Goal: Task Accomplishment & Management: Manage account settings

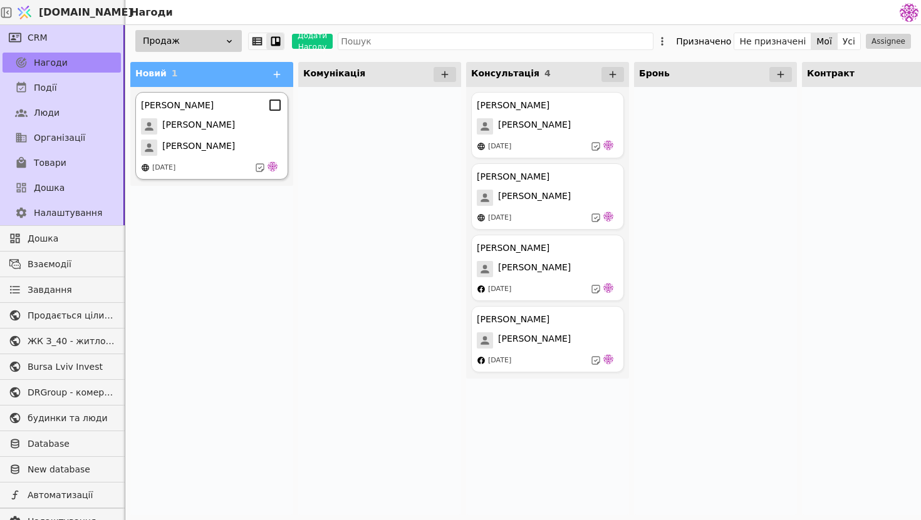
click at [262, 142] on div "[PERSON_NAME]" at bounding box center [212, 148] width 142 height 16
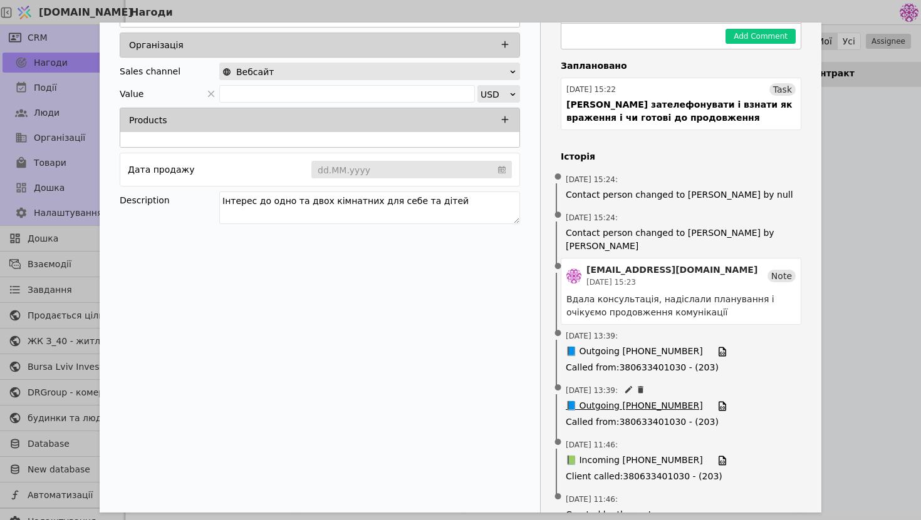
scroll to position [173, 0]
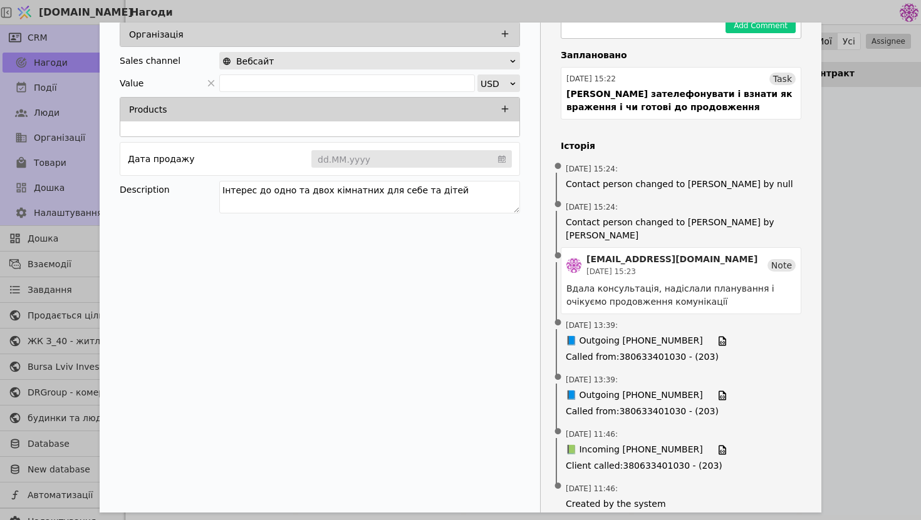
click at [857, 207] on div "[PERSON_NAME] Продаж Новий Комунікація Консультація Бронь Контракт Очікування С…" at bounding box center [460, 260] width 921 height 520
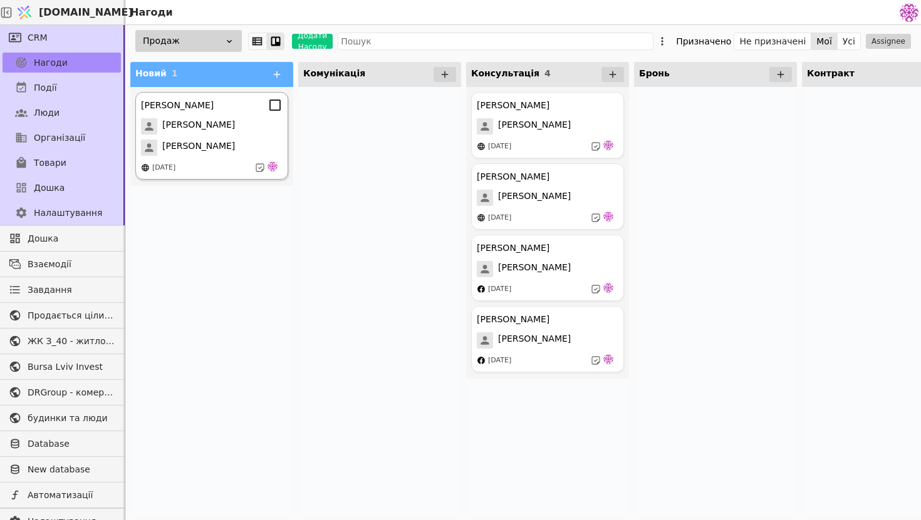
click at [236, 150] on div "[PERSON_NAME]" at bounding box center [212, 148] width 142 height 16
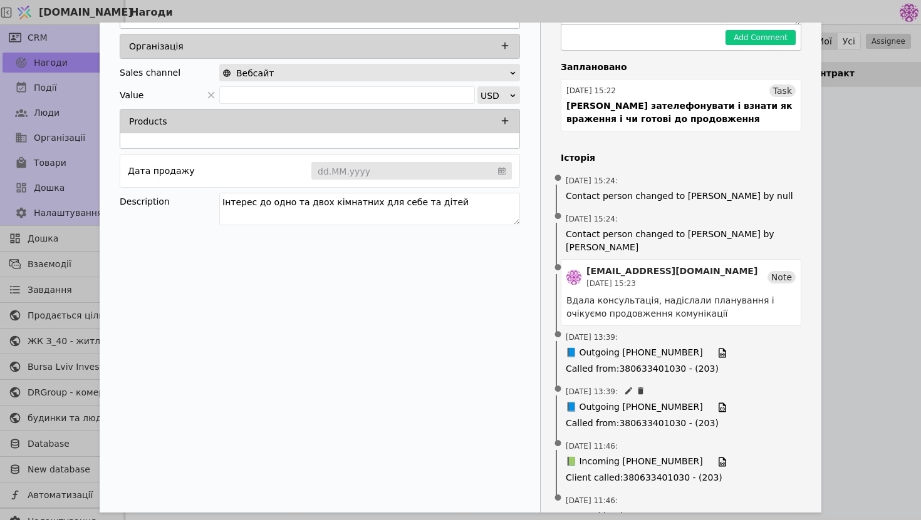
scroll to position [173, 0]
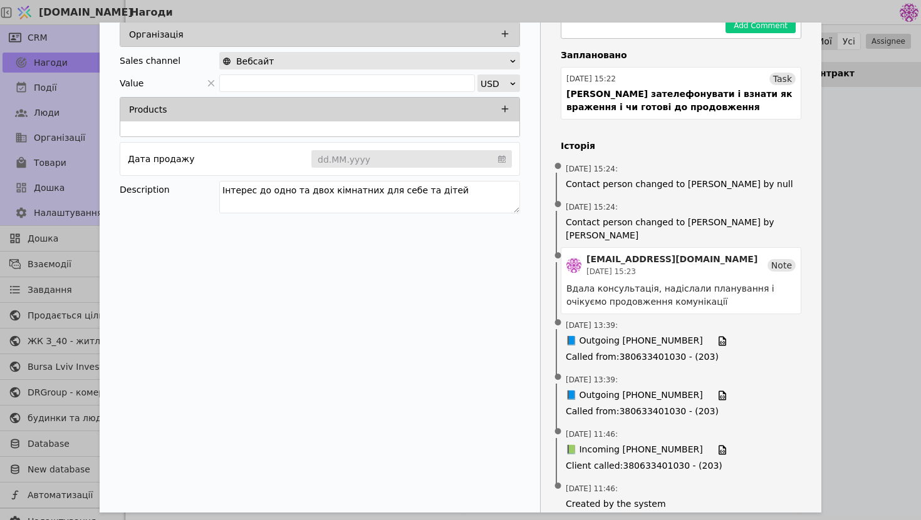
click at [862, 186] on div "[PERSON_NAME] Продаж Новий Комунікація Консультація Бронь Контракт Очікування С…" at bounding box center [460, 260] width 921 height 520
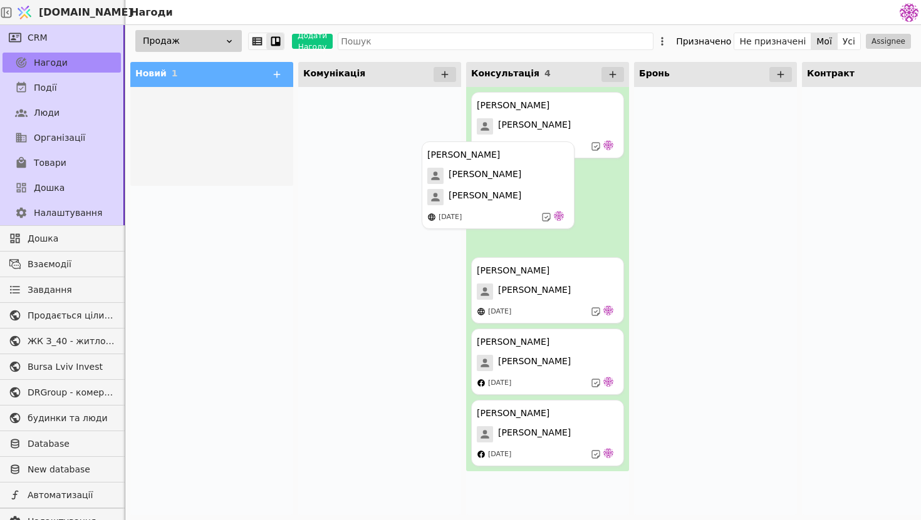
drag, startPoint x: 205, startPoint y: 140, endPoint x: 495, endPoint y: 190, distance: 294.2
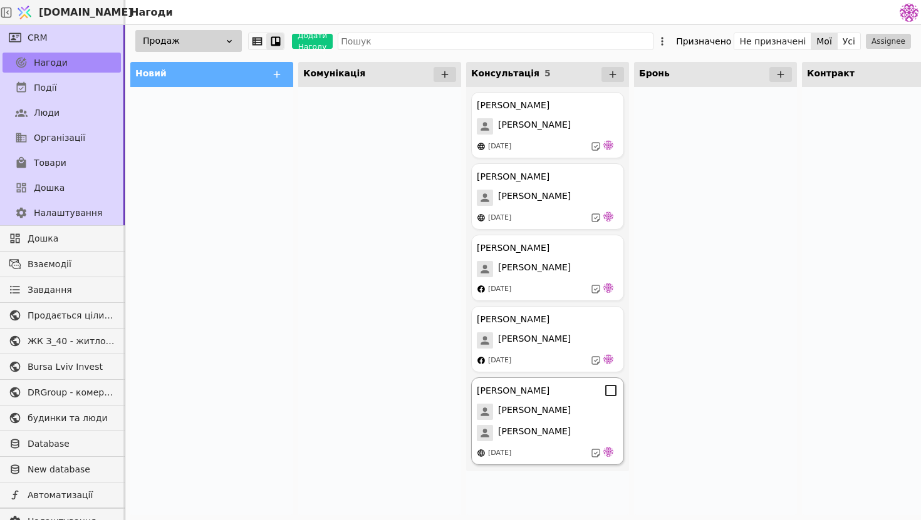
click at [525, 426] on span "[PERSON_NAME]" at bounding box center [534, 433] width 73 height 16
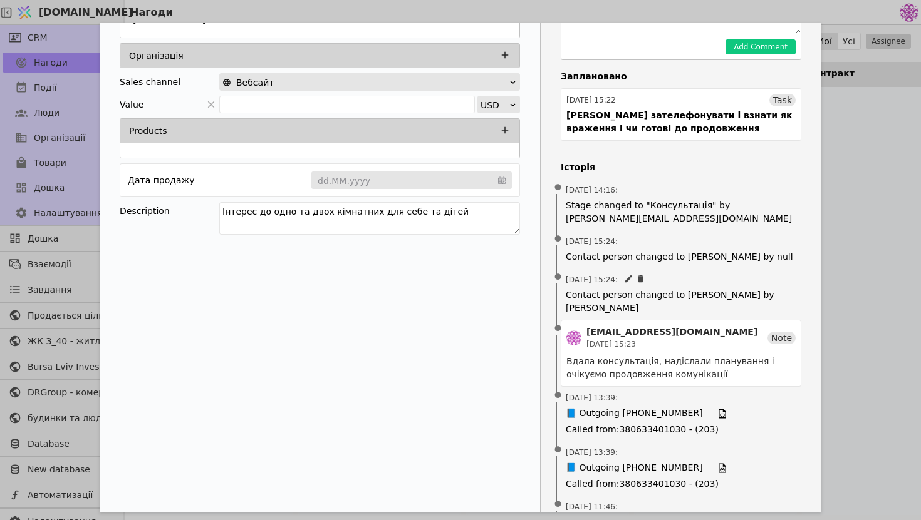
scroll to position [224, 0]
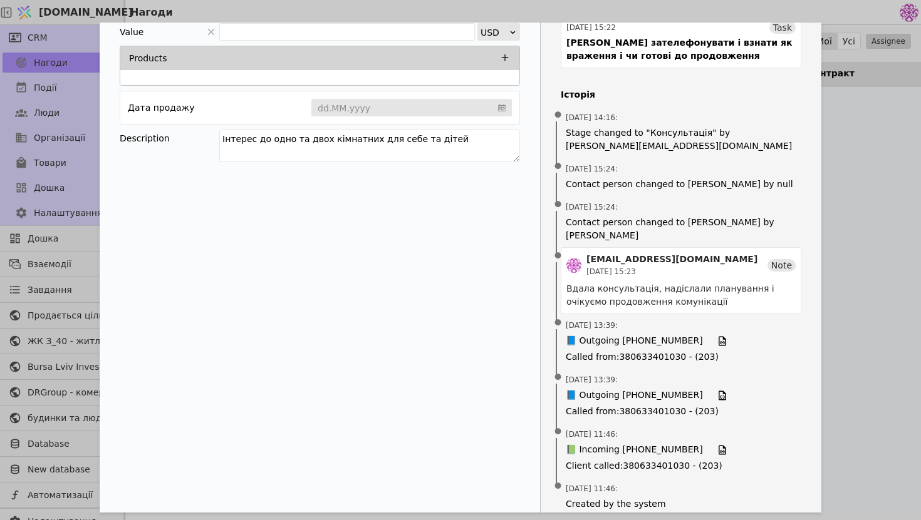
click at [878, 134] on div "[PERSON_NAME] Продаж Новий Комунікація Консультація Бронь Контракт Очікування С…" at bounding box center [460, 260] width 921 height 520
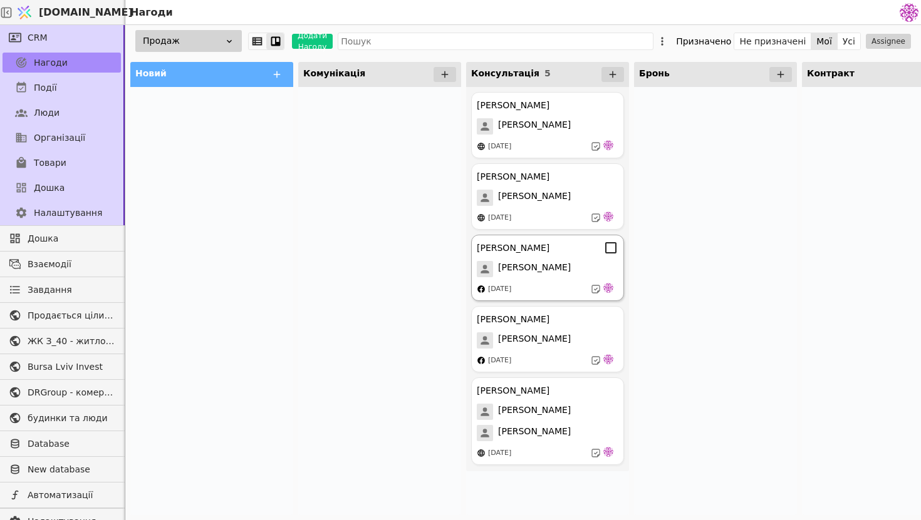
click at [534, 277] on span "[PERSON_NAME]" at bounding box center [534, 269] width 73 height 16
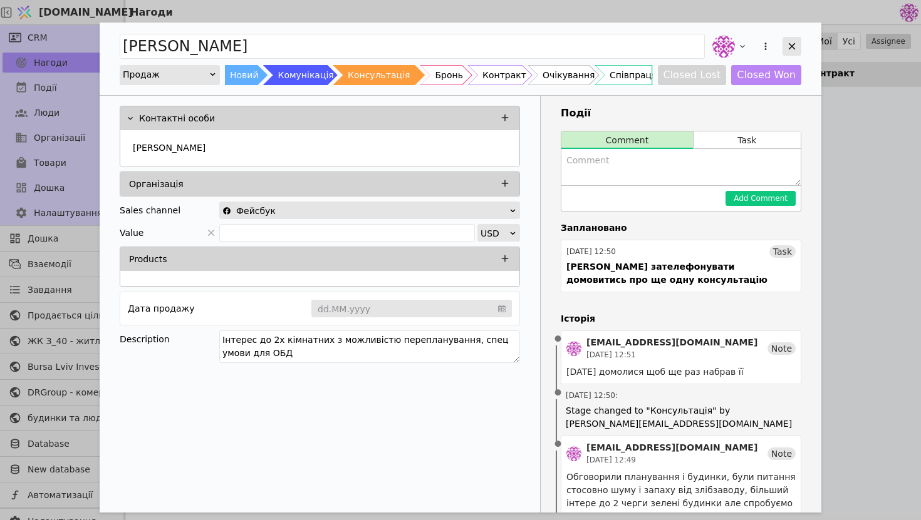
click at [795, 42] on icon "Add Opportunity" at bounding box center [791, 46] width 11 height 11
click at [796, 44] on icon "Add Opportunity" at bounding box center [791, 46] width 11 height 11
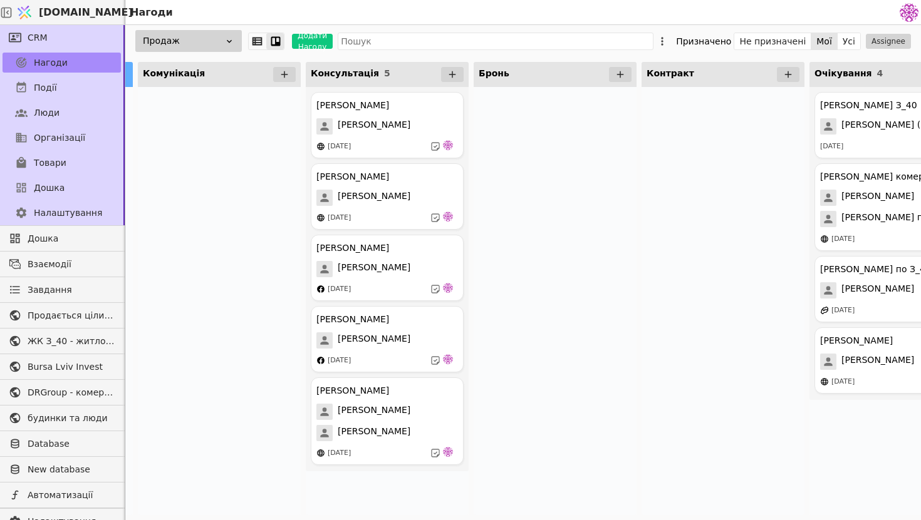
scroll to position [0, 112]
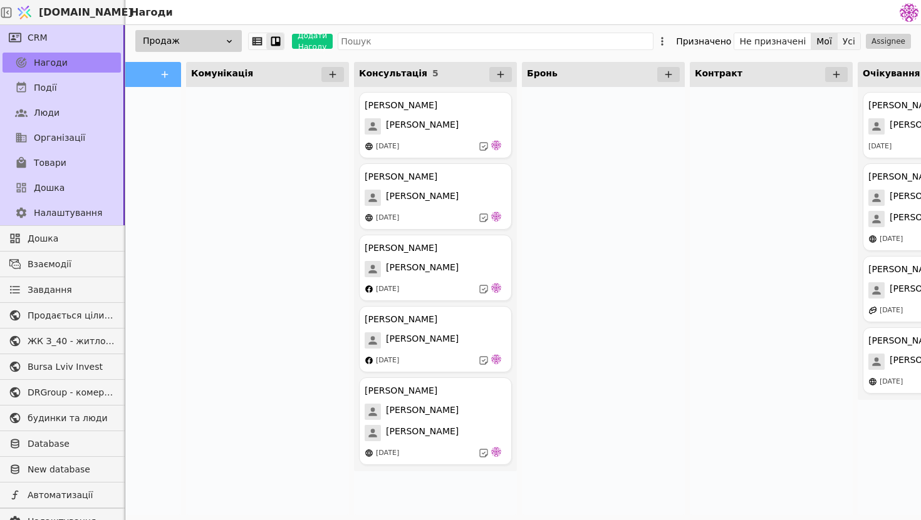
click at [848, 39] on button "Усі" at bounding box center [848, 42] width 23 height 18
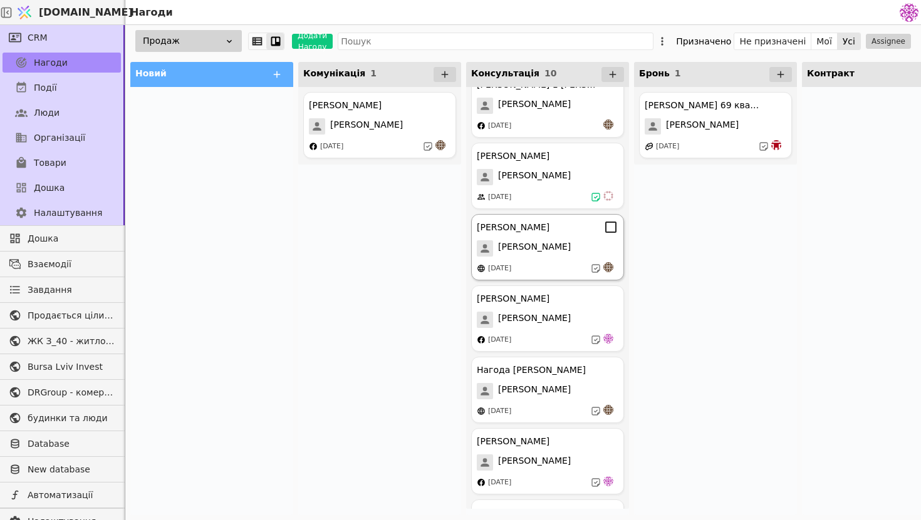
scroll to position [187, 0]
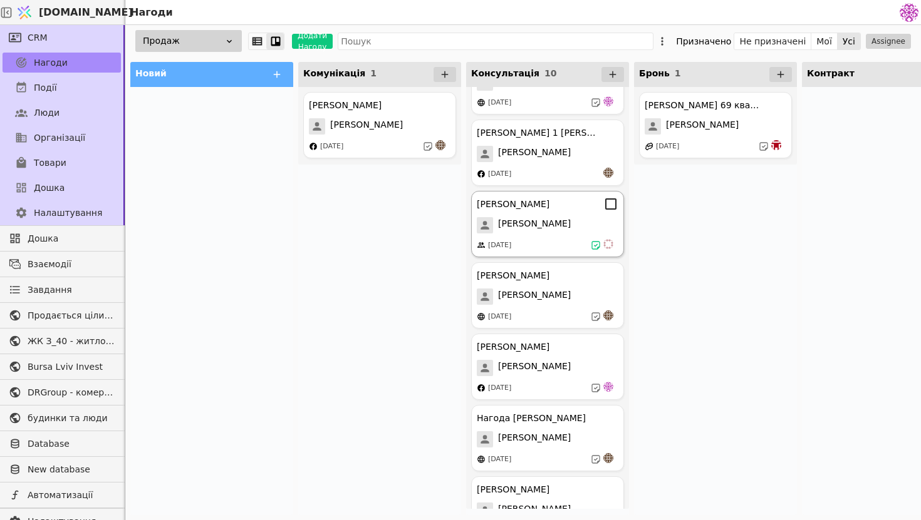
click at [541, 218] on span "[PERSON_NAME]" at bounding box center [534, 225] width 73 height 16
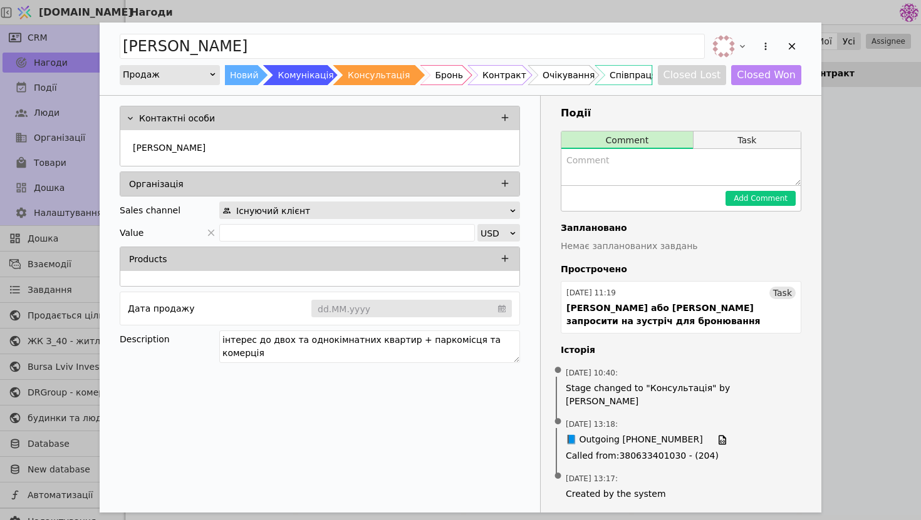
click at [717, 142] on button "Task" at bounding box center [746, 141] width 107 height 18
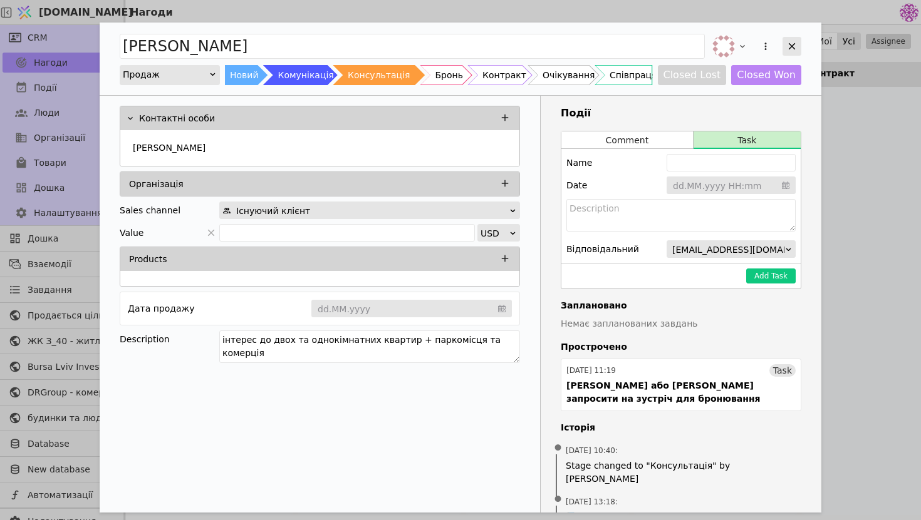
click at [789, 43] on icon "Add Opportunity" at bounding box center [791, 46] width 11 height 11
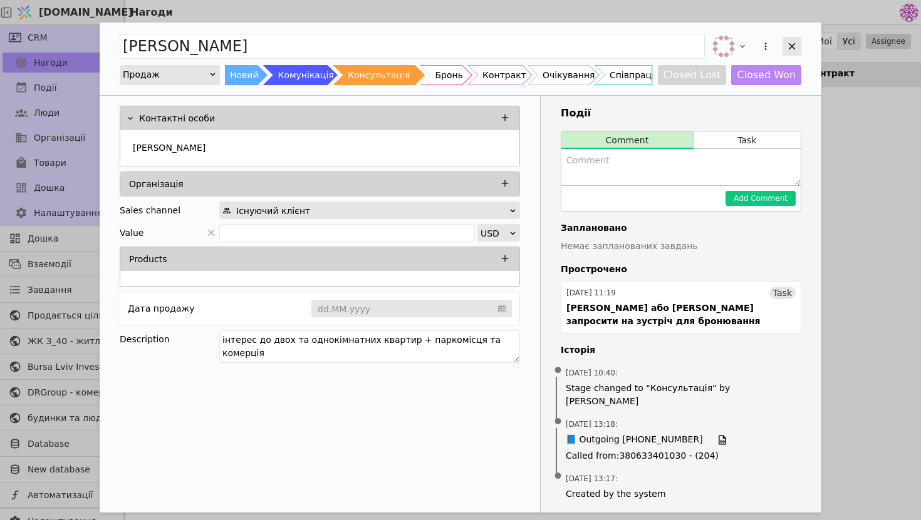
click at [794, 47] on icon "Add Opportunity" at bounding box center [791, 46] width 11 height 11
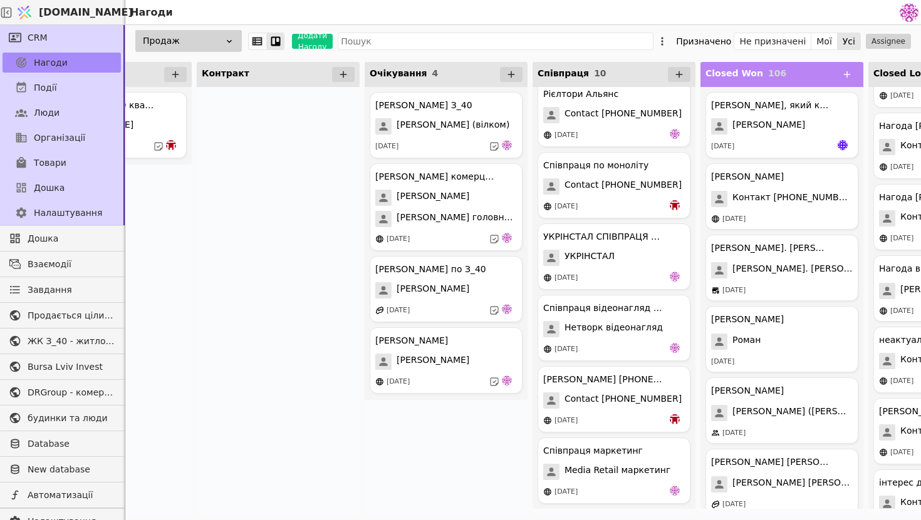
scroll to position [0, 720]
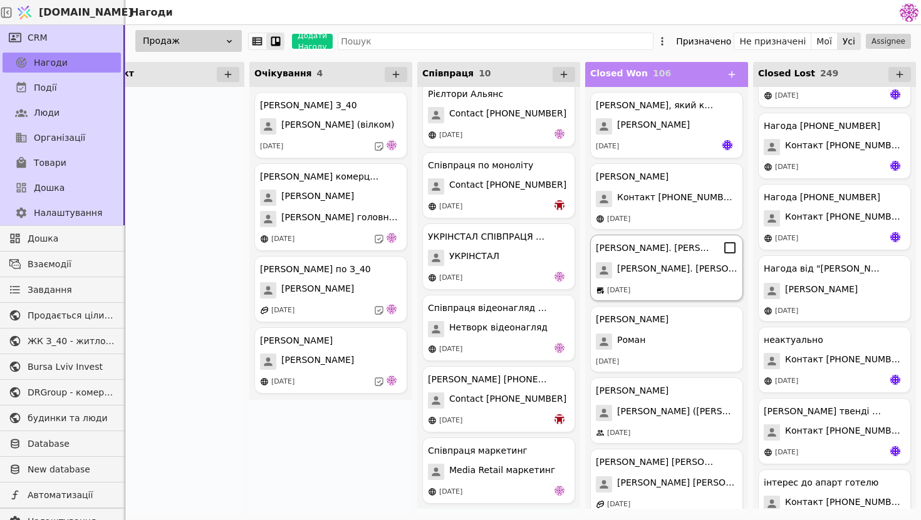
click at [646, 281] on div "[PERSON_NAME]. [PERSON_NAME] ([PERSON_NAME]) [PERSON_NAME]. [PERSON_NAME] ([PER…" at bounding box center [666, 268] width 153 height 66
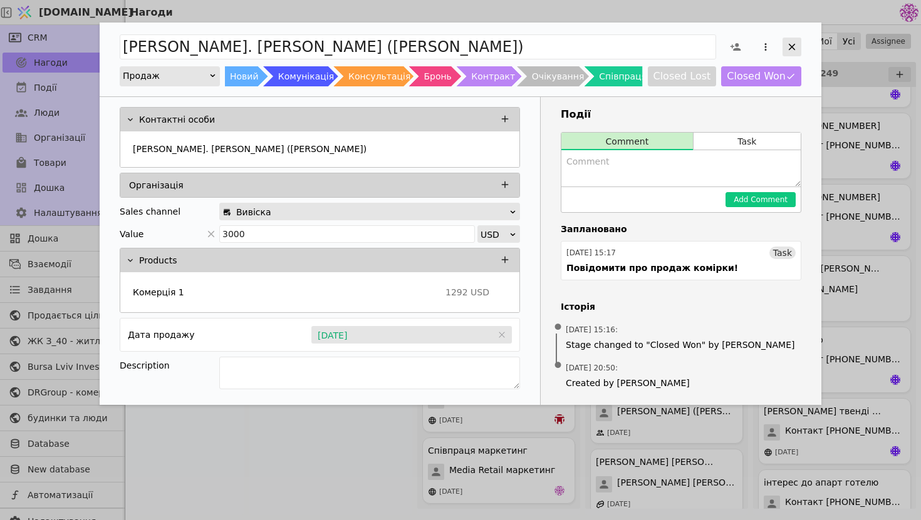
click at [794, 50] on icon "Add Opportunity" at bounding box center [791, 46] width 11 height 11
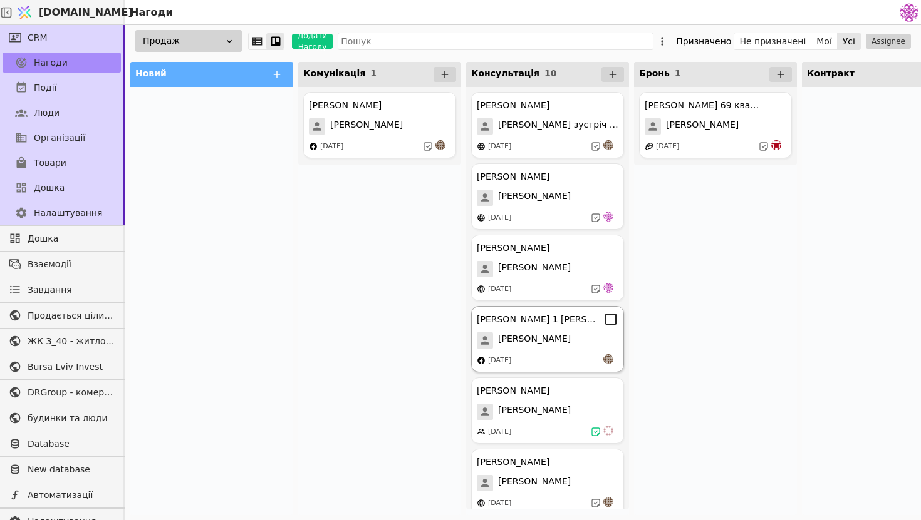
scroll to position [318, 0]
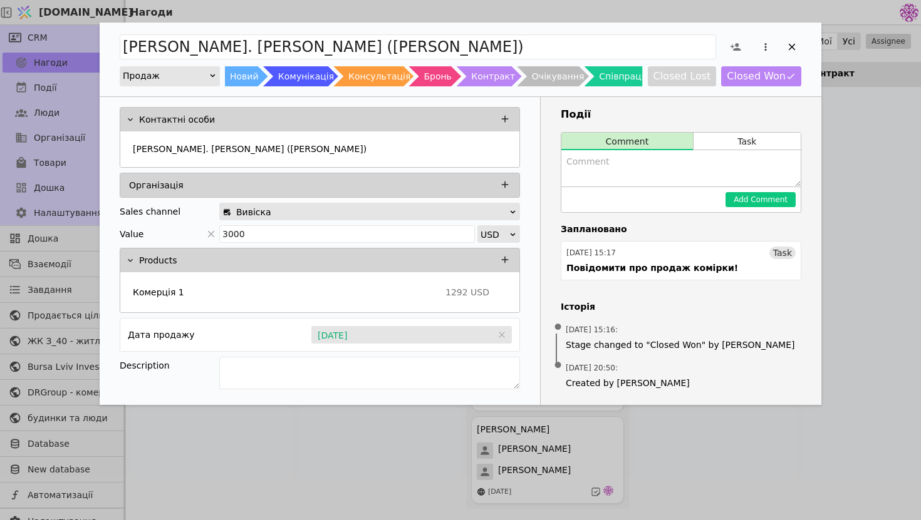
click at [801, 43] on div "[PERSON_NAME]. [PERSON_NAME] ([PERSON_NAME]) Продаж Новий Комунікація Консульта…" at bounding box center [461, 60] width 722 height 74
click at [794, 46] on icon "Add Opportunity" at bounding box center [791, 46] width 11 height 11
click at [795, 46] on icon "Add Opportunity" at bounding box center [791, 46] width 11 height 11
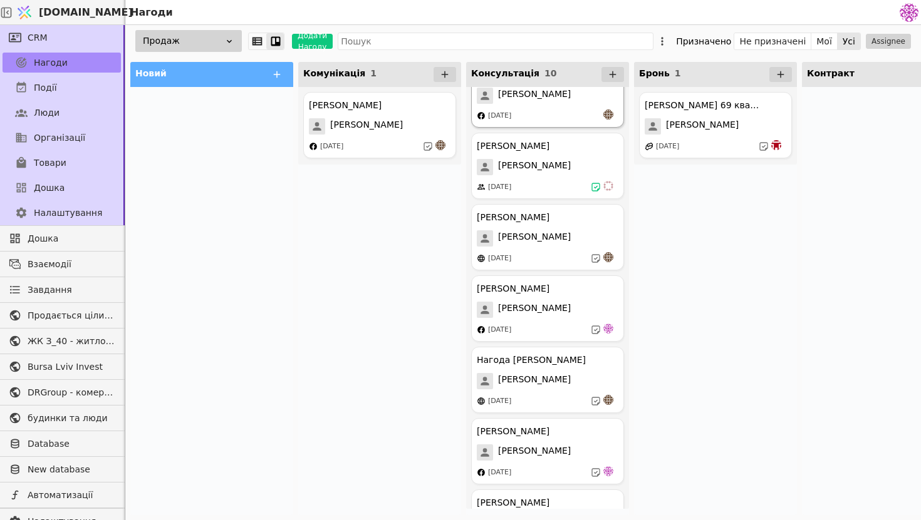
scroll to position [318, 0]
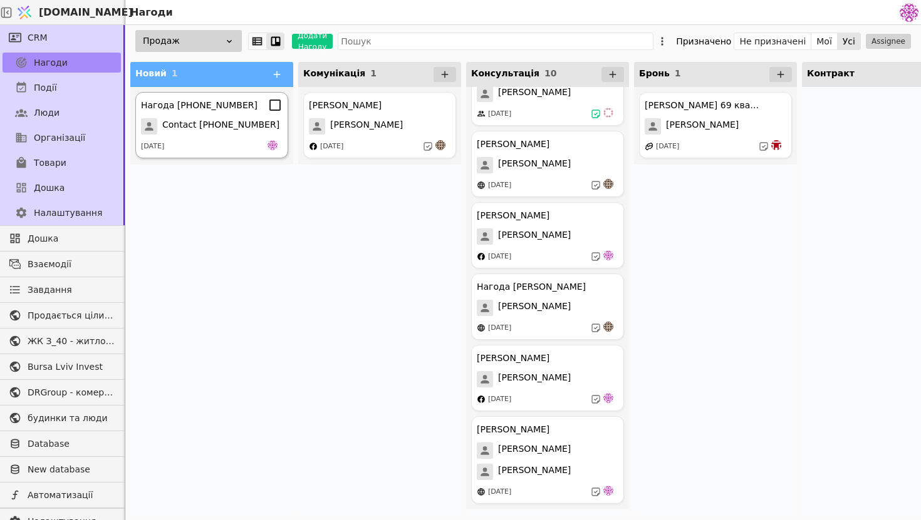
click at [226, 123] on span "Contact [PHONE_NUMBER]" at bounding box center [220, 126] width 117 height 16
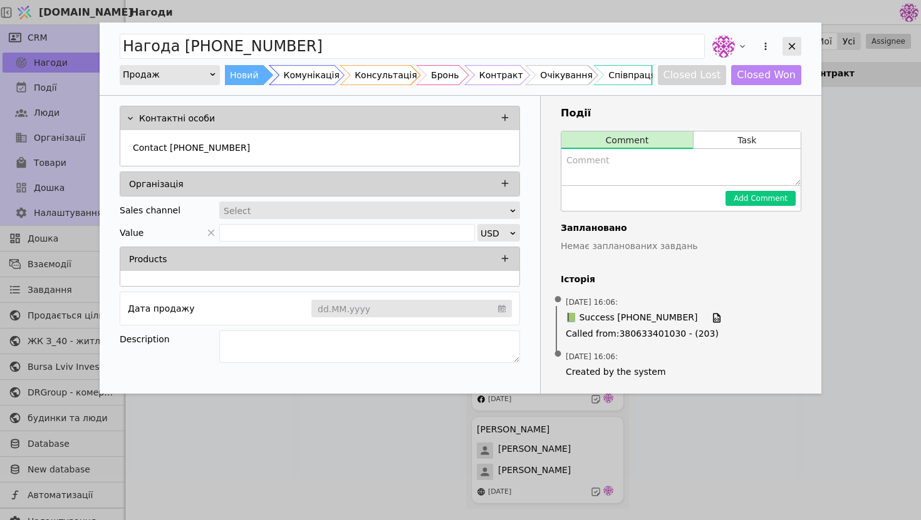
click at [796, 43] on icon "Add Opportunity" at bounding box center [791, 46] width 11 height 11
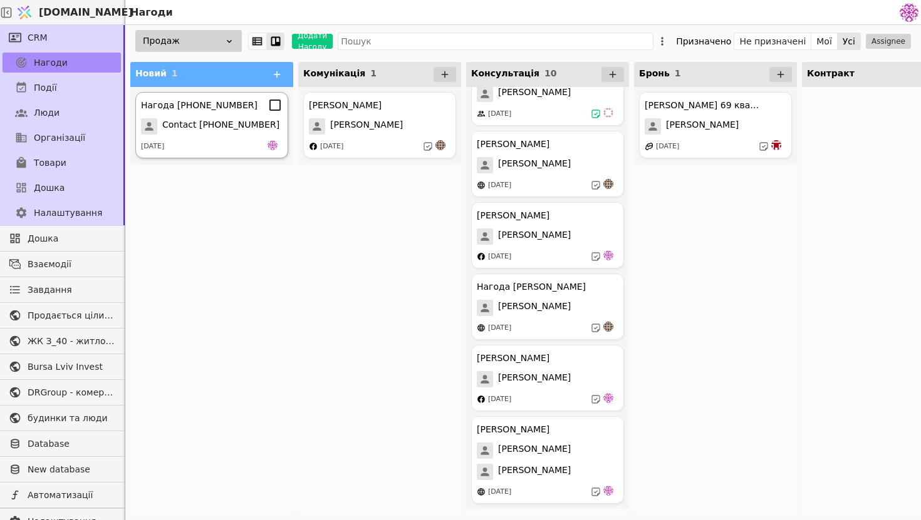
click at [246, 118] on span "Contact [PHONE_NUMBER]" at bounding box center [220, 126] width 117 height 16
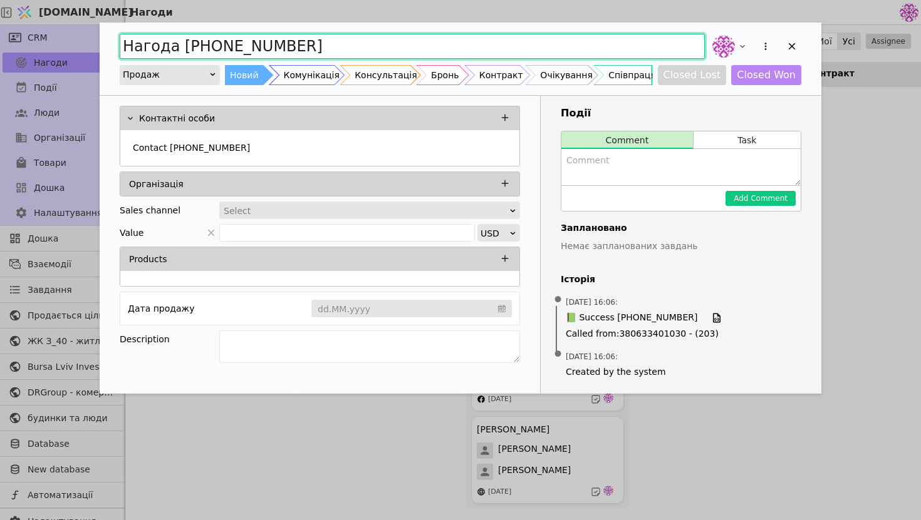
drag, startPoint x: 314, startPoint y: 49, endPoint x: 141, endPoint y: 33, distance: 173.6
click at [141, 34] on input "Нагода [PHONE_NUMBER]" at bounding box center [412, 46] width 585 height 25
type input "R"
type input "Комерція курдонери"
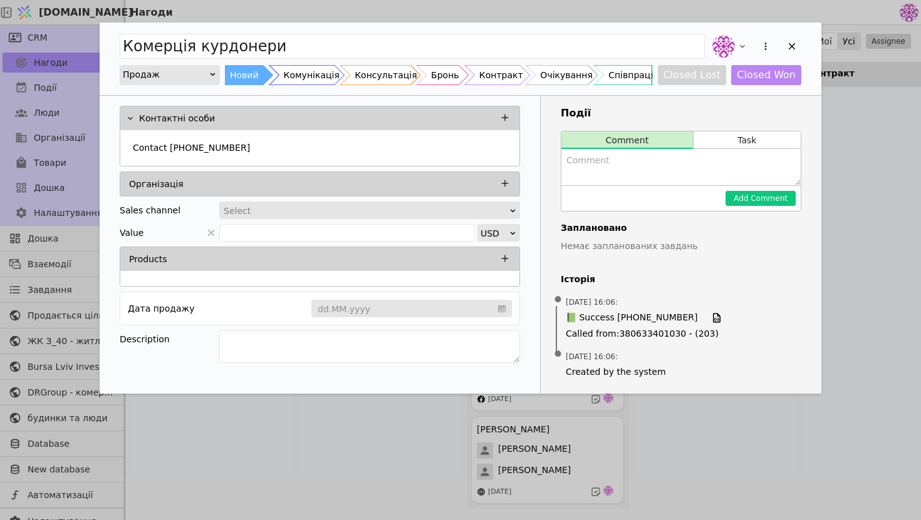
click at [623, 160] on textarea "Add Opportunity" at bounding box center [680, 167] width 239 height 36
click at [469, 339] on textarea "Add Opportunity" at bounding box center [369, 347] width 301 height 33
drag, startPoint x: 411, startPoint y: 360, endPoint x: 213, endPoint y: 318, distance: 202.9
click at [213, 318] on div "Контактні особи Contact [PHONE_NUMBER] Організація Sales channel Select Value U…" at bounding box center [320, 236] width 440 height 281
type textarea "Розглядають під інвестицію комерцію або квартиру (рівняють з кункорентами)"
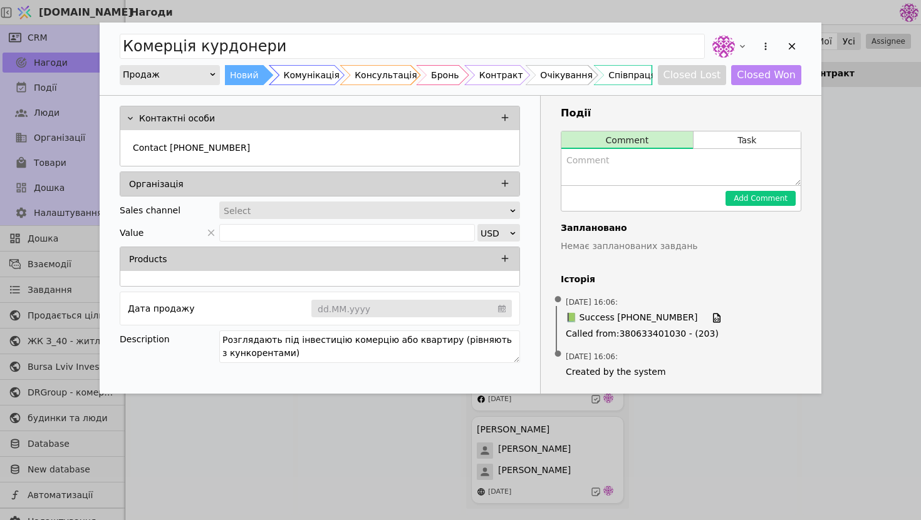
click at [654, 187] on div "Add Comment" at bounding box center [680, 198] width 239 height 26
click at [656, 152] on textarea "Add Opportunity" at bounding box center [680, 167] width 239 height 36
paste textarea "Розглядають під інвестицію комерцію або квартиру (рівняють з кункорентами)"
type textarea "Розглядають під інвестицію комерцію або квартиру (рівняють з кункорентами)"
click at [762, 206] on div "Add Comment" at bounding box center [680, 198] width 239 height 26
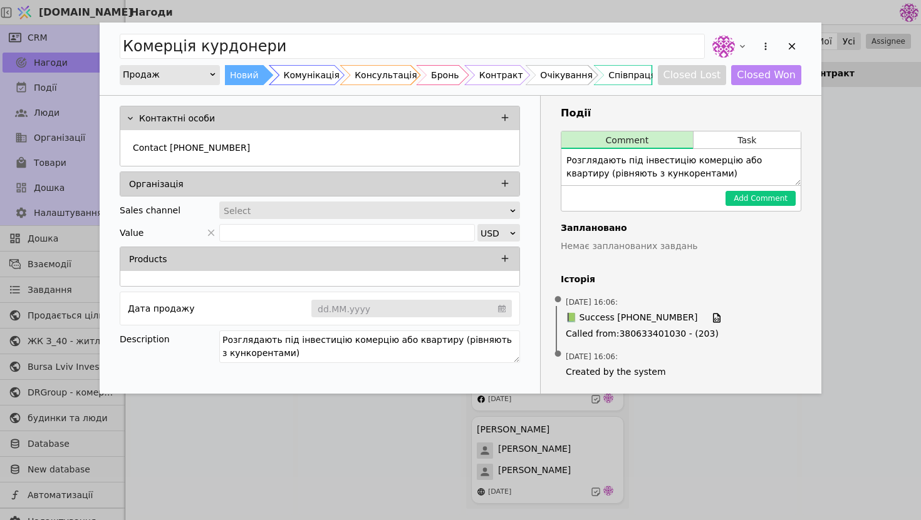
click at [762, 190] on div "Add Comment" at bounding box center [680, 198] width 239 height 26
click at [763, 195] on button "Add Comment" at bounding box center [760, 198] width 70 height 15
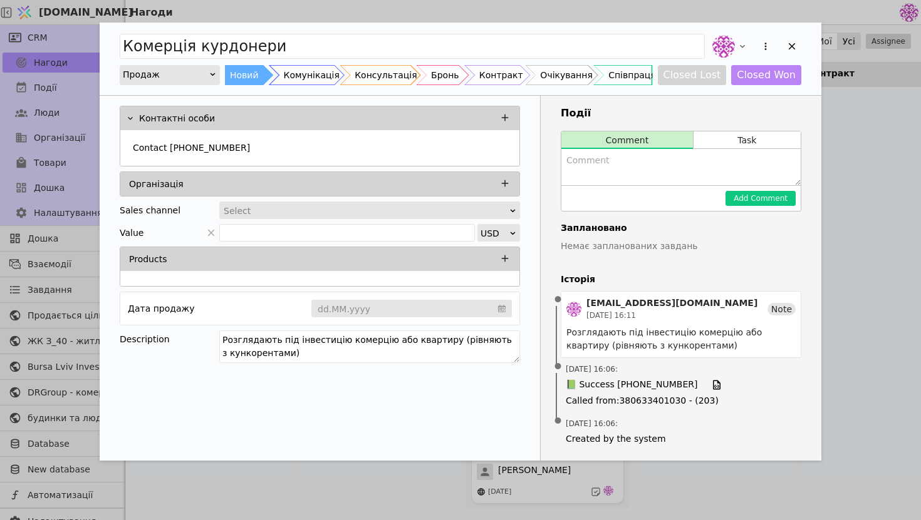
click at [430, 213] on div "Select" at bounding box center [366, 211] width 284 height 18
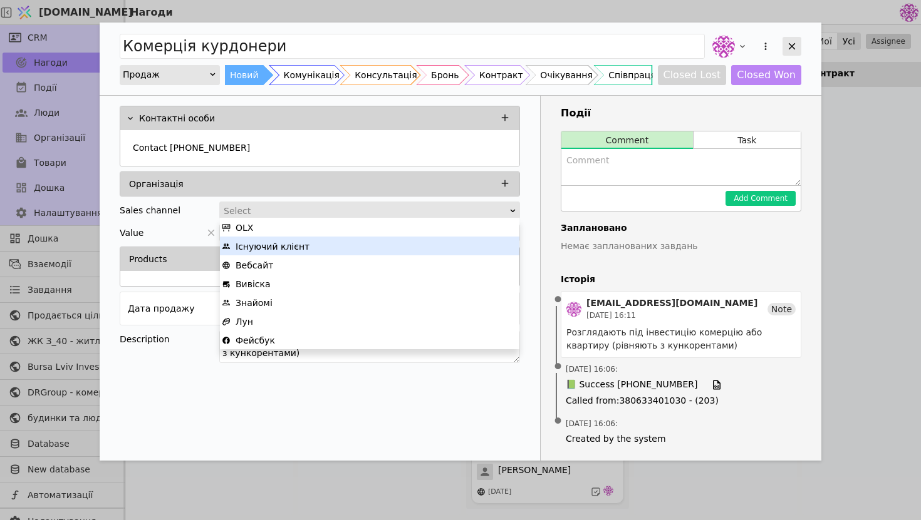
click at [795, 45] on icon "Add Opportunity" at bounding box center [791, 46] width 11 height 11
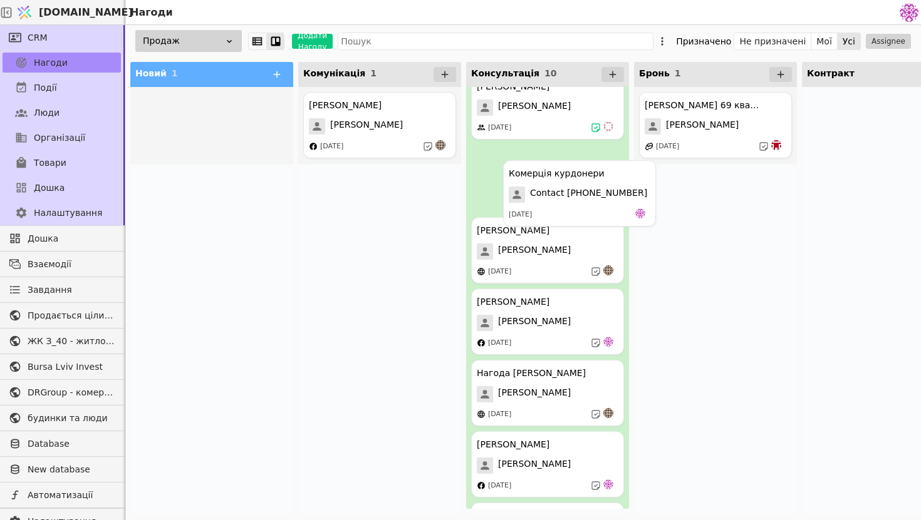
scroll to position [301, 0]
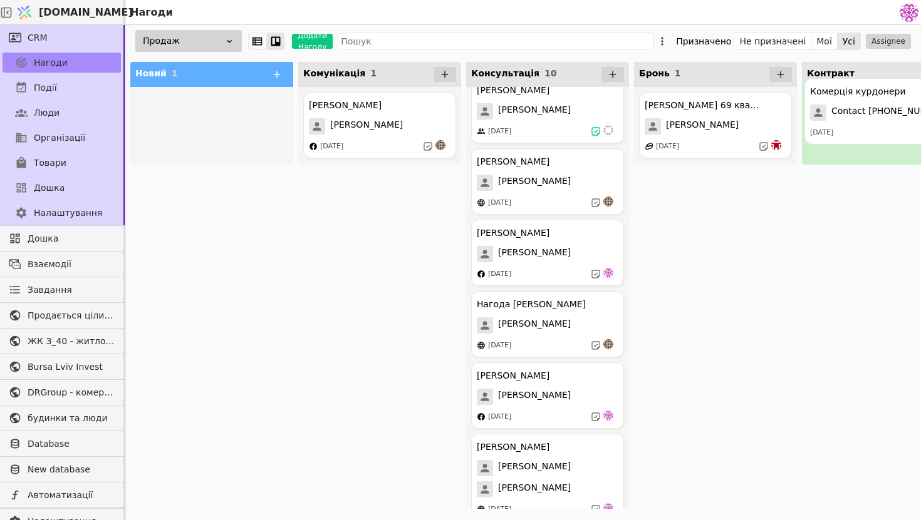
drag, startPoint x: 244, startPoint y: 148, endPoint x: 920, endPoint y: 143, distance: 675.8
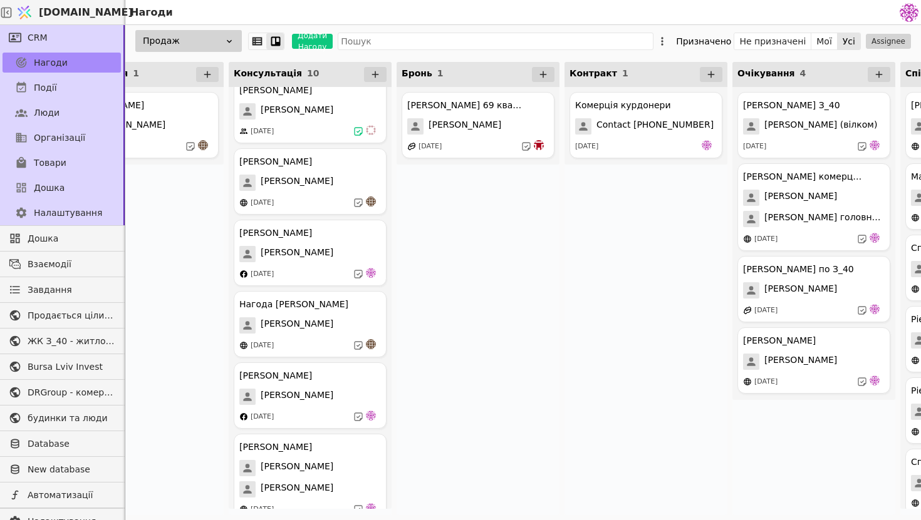
scroll to position [0, 292]
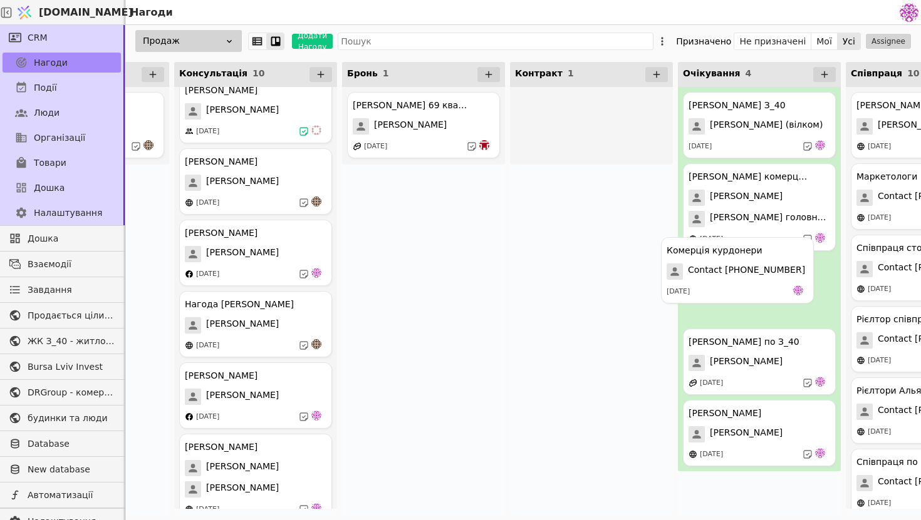
drag, startPoint x: 616, startPoint y: 142, endPoint x: 763, endPoint y: 296, distance: 213.1
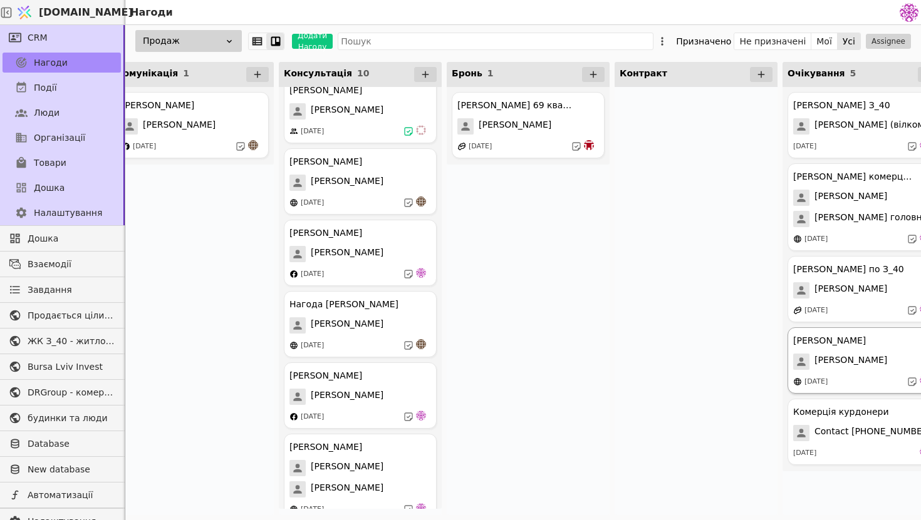
scroll to position [0, 0]
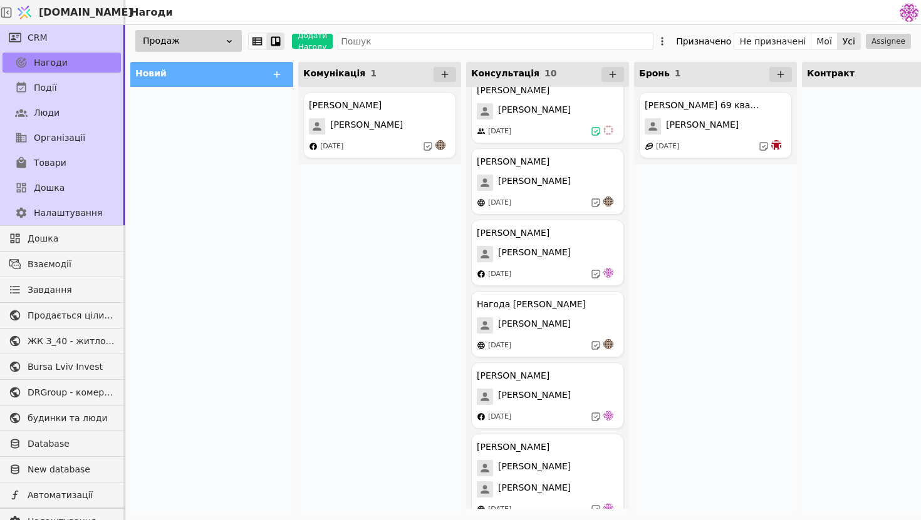
click at [635, 311] on div "[PERSON_NAME] 69 квартира [PERSON_NAME] [DATE]" at bounding box center [715, 301] width 163 height 428
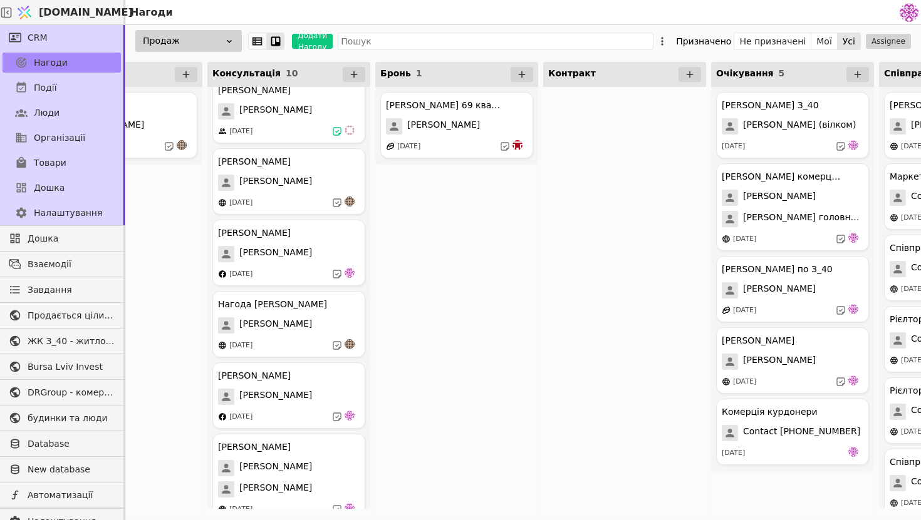
scroll to position [0, 237]
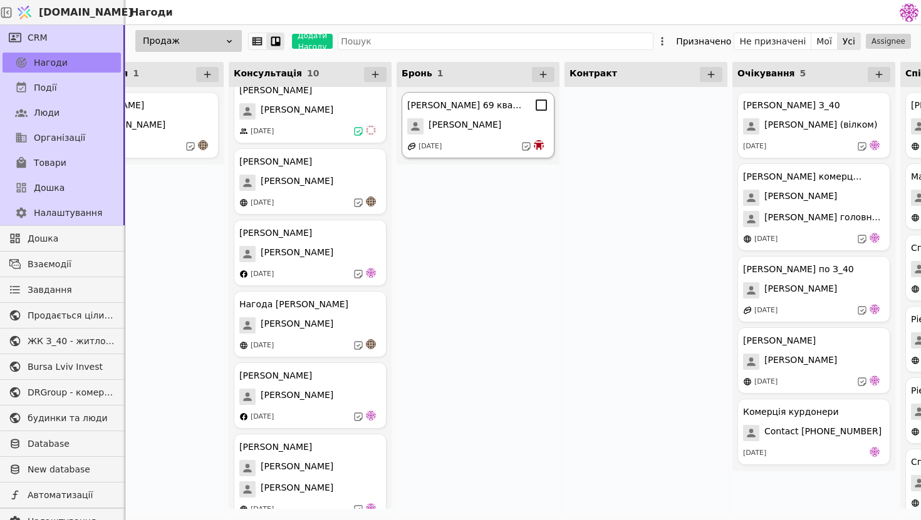
click at [472, 143] on div "[DATE]" at bounding box center [478, 146] width 142 height 13
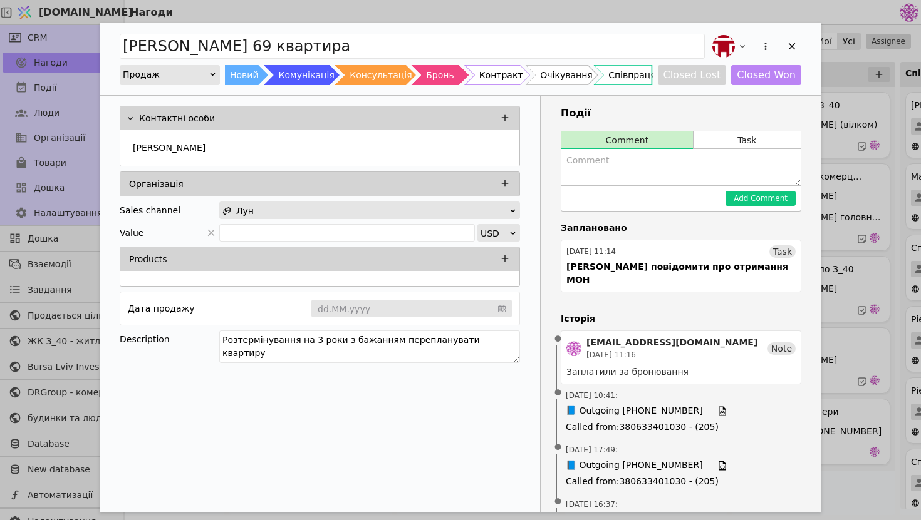
click at [837, 117] on div "[PERSON_NAME] 69 квартира Продаж Новий Комунікація Консультація Бронь Контракт …" at bounding box center [460, 260] width 921 height 520
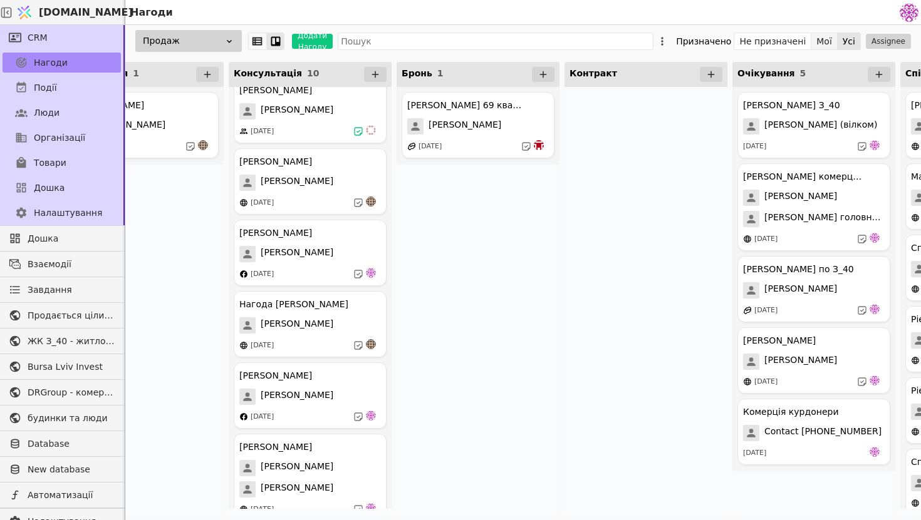
click at [822, 44] on button "Мої" at bounding box center [824, 42] width 26 height 18
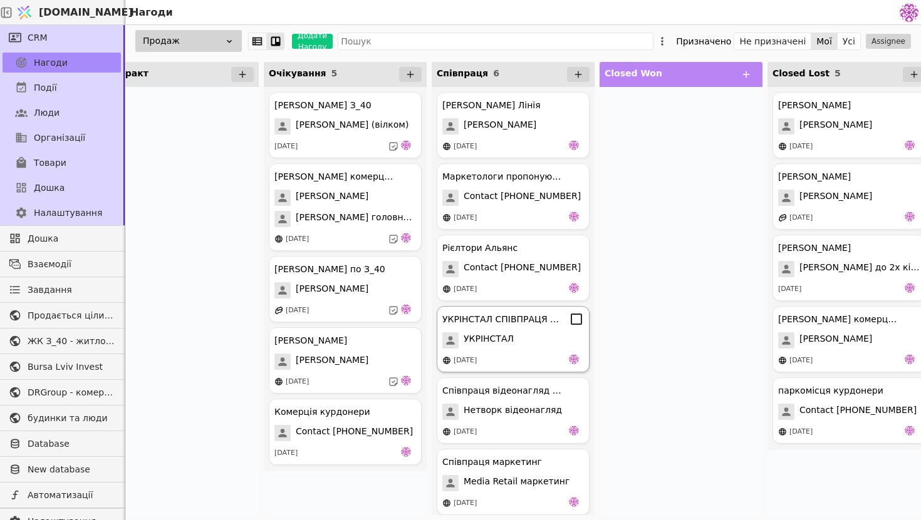
scroll to position [0, 720]
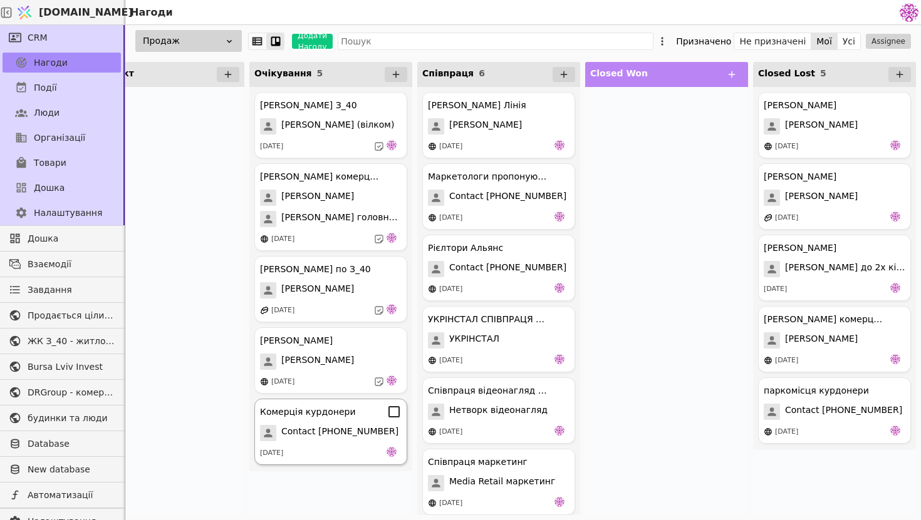
click at [330, 440] on span "Contact [PHONE_NUMBER]" at bounding box center [339, 433] width 117 height 16
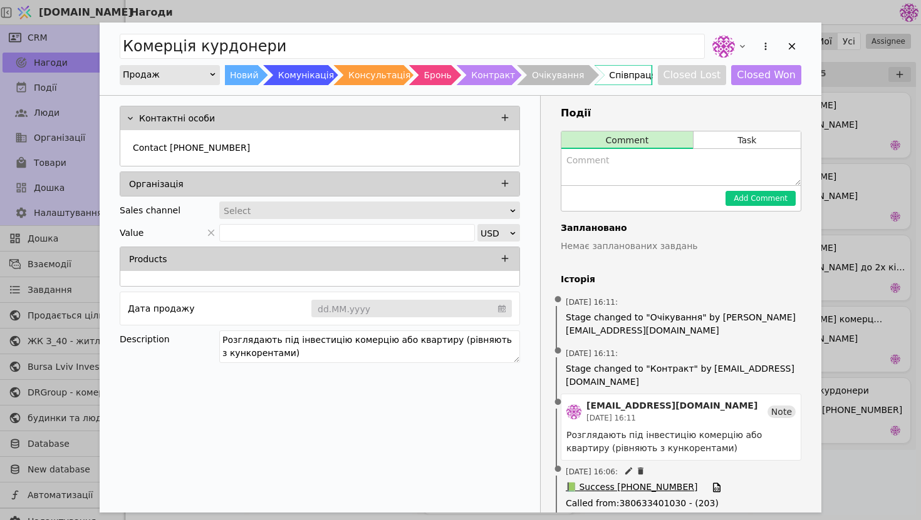
click at [623, 489] on span "📗 Success [PHONE_NUMBER]" at bounding box center [632, 488] width 132 height 14
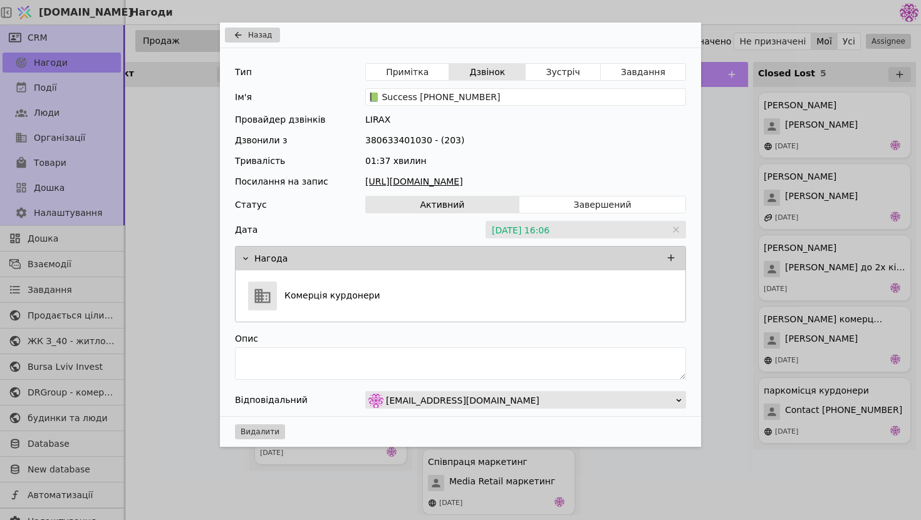
click at [477, 189] on div "Тип Примітка Дзвінок Зустріч Завдання Ім'я 📗 Success [PHONE_NUMBER] Провайдер д…" at bounding box center [460, 232] width 481 height 368
click at [480, 184] on link "[URL][DOMAIN_NAME]" at bounding box center [525, 181] width 321 height 13
click at [412, 183] on link "[URL][DOMAIN_NAME]" at bounding box center [525, 181] width 321 height 13
click at [247, 33] on button "Назад" at bounding box center [252, 35] width 55 height 15
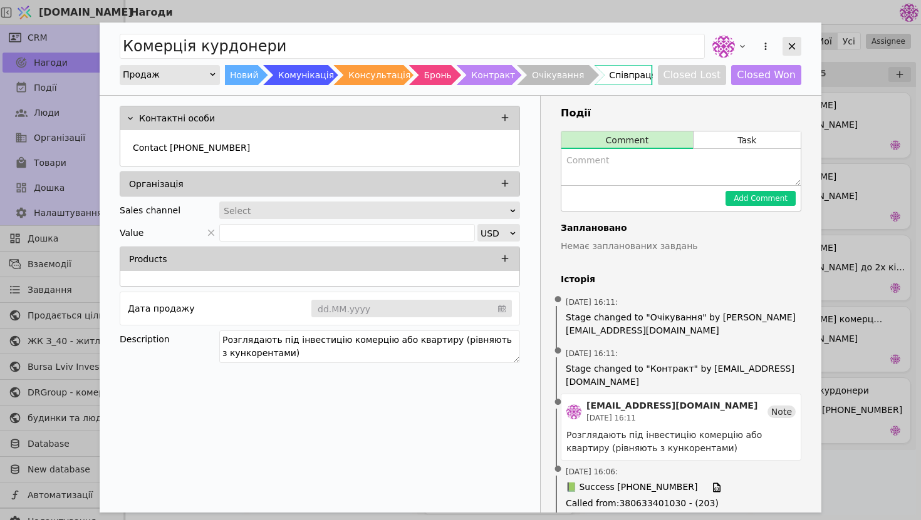
click at [795, 52] on div "Add Opportunity" at bounding box center [791, 46] width 19 height 19
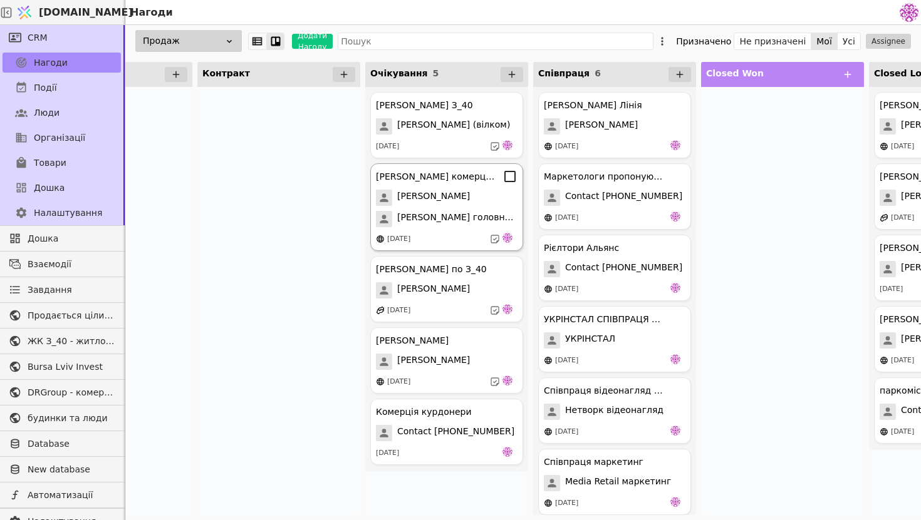
scroll to position [0, 720]
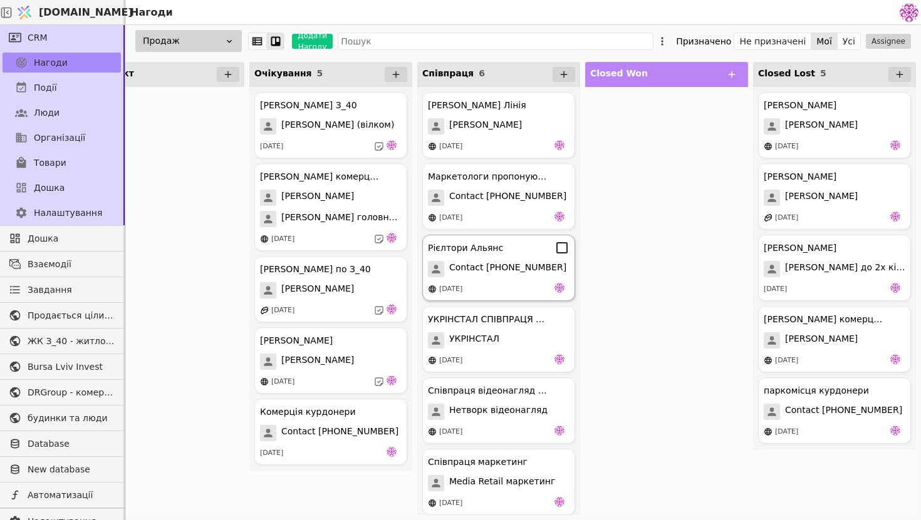
click at [533, 267] on span "Contact [PHONE_NUMBER]" at bounding box center [507, 269] width 117 height 16
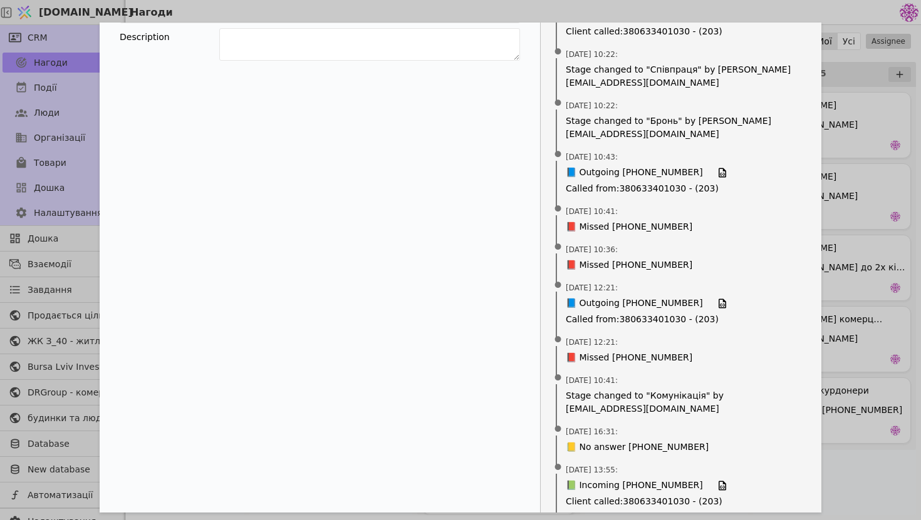
scroll to position [351, 0]
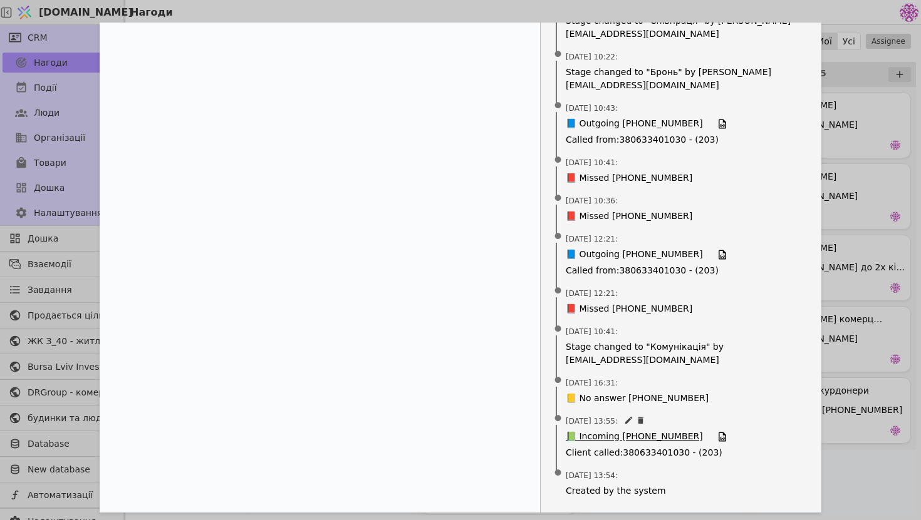
click at [643, 437] on span "📗 Incoming [PHONE_NUMBER]" at bounding box center [634, 437] width 137 height 14
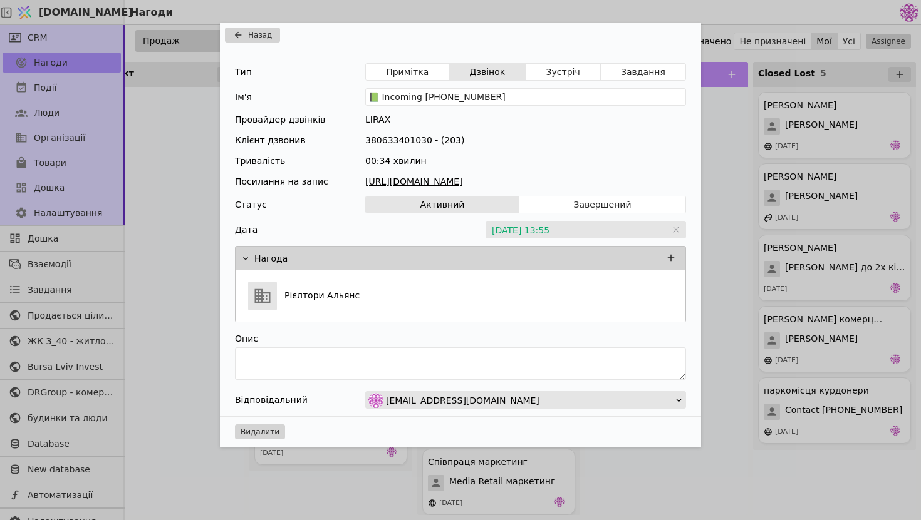
click at [515, 186] on link "[URL][DOMAIN_NAME]" at bounding box center [525, 181] width 321 height 13
click at [246, 28] on button "Назад" at bounding box center [252, 35] width 55 height 15
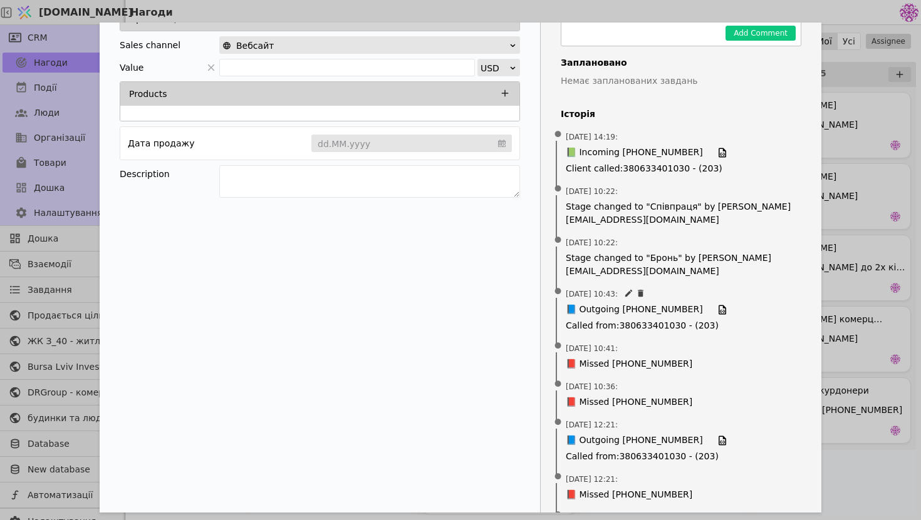
scroll to position [351, 0]
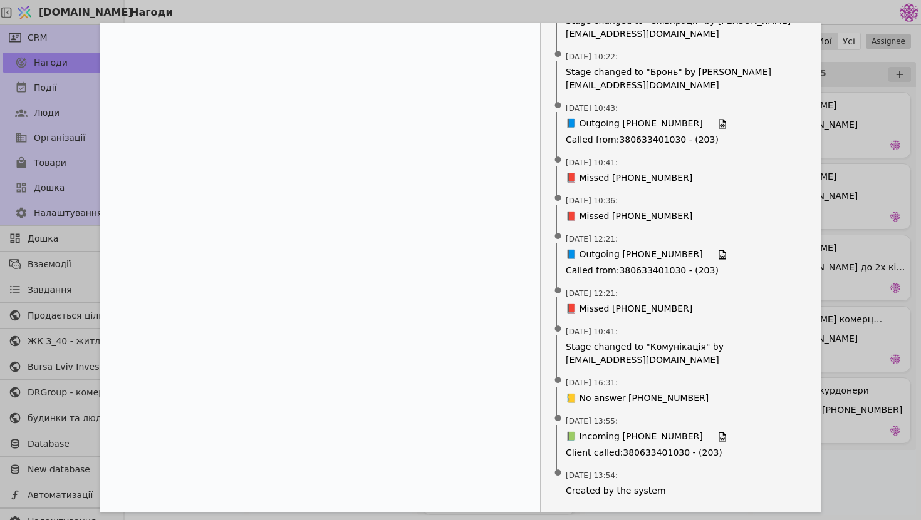
click at [843, 192] on div "Рієлтори Альянс Продаж Новий Комунікація Консультація Бронь Контракт Очікування…" at bounding box center [460, 260] width 921 height 520
